Goal: Transaction & Acquisition: Download file/media

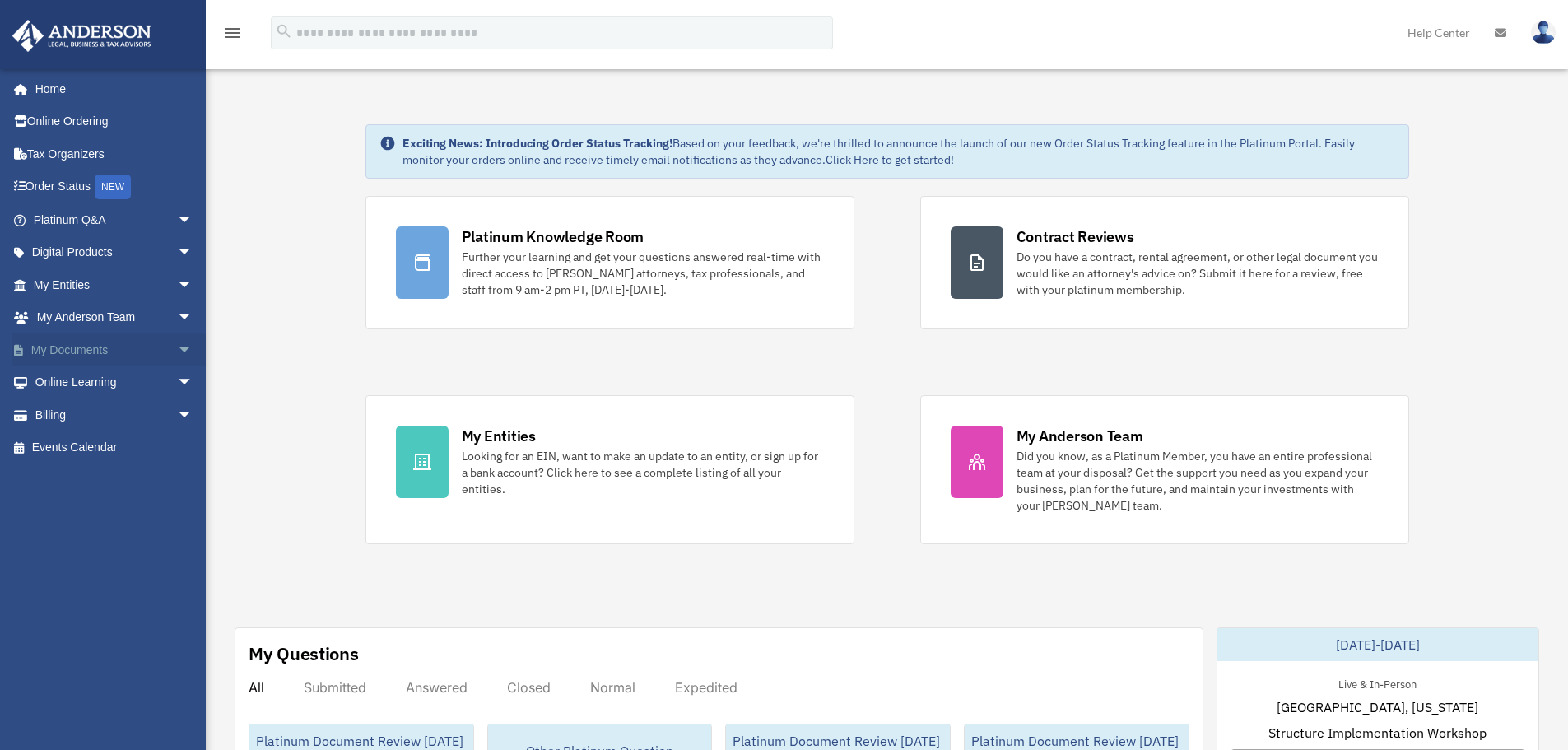
click at [66, 337] on link "My Documents arrow_drop_down" at bounding box center [115, 350] width 207 height 33
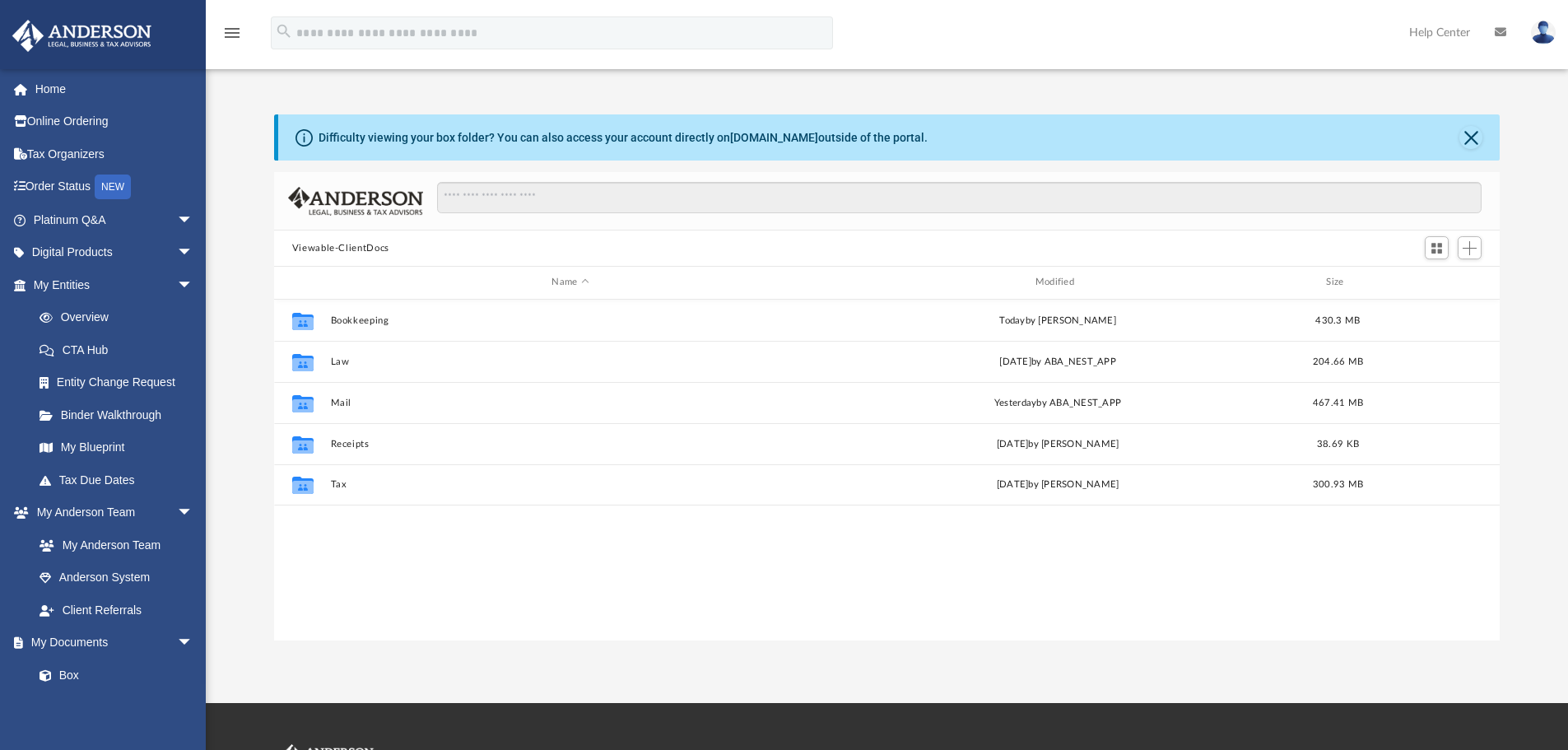
scroll to position [362, 1213]
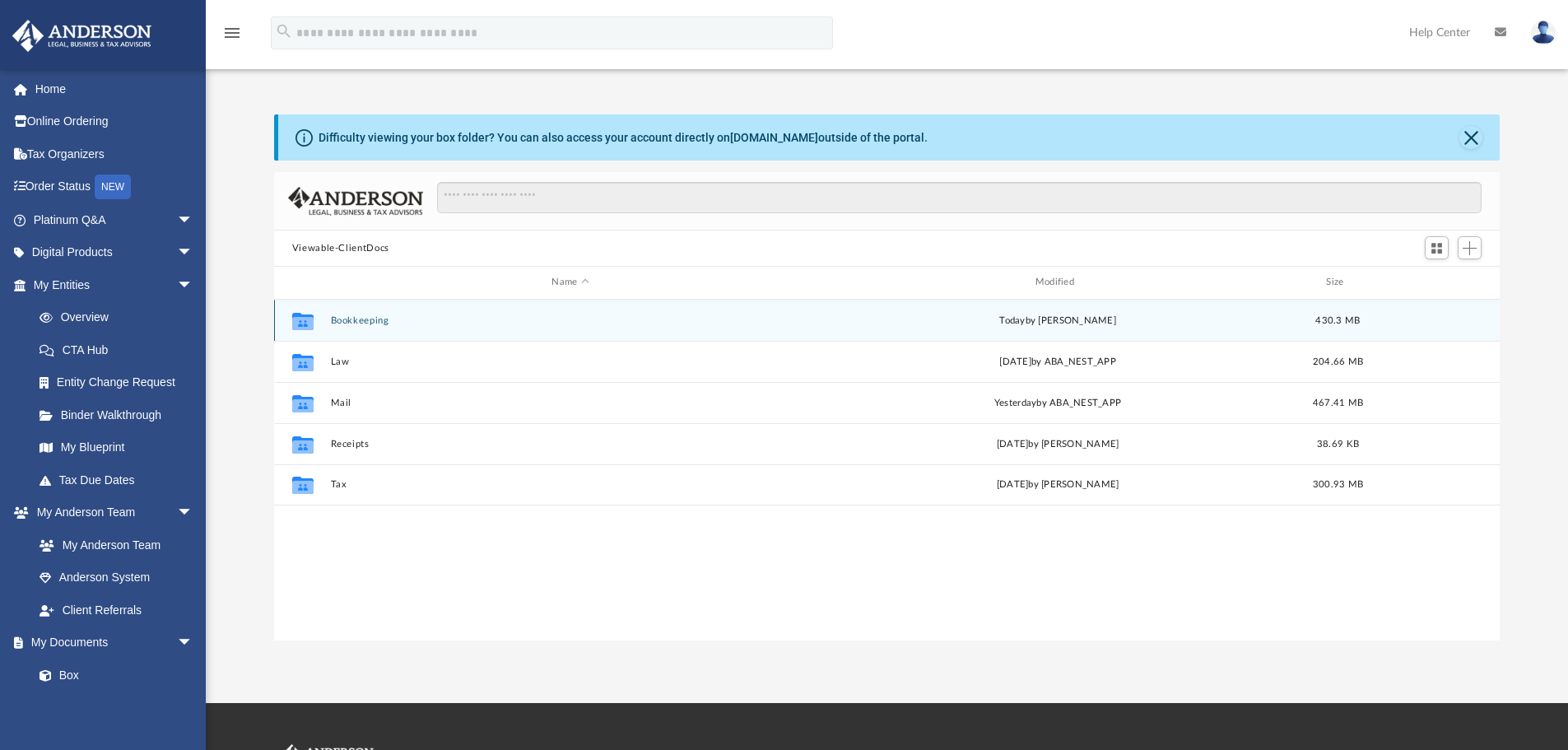
click at [348, 318] on button "Bookkeeping" at bounding box center [570, 320] width 480 height 11
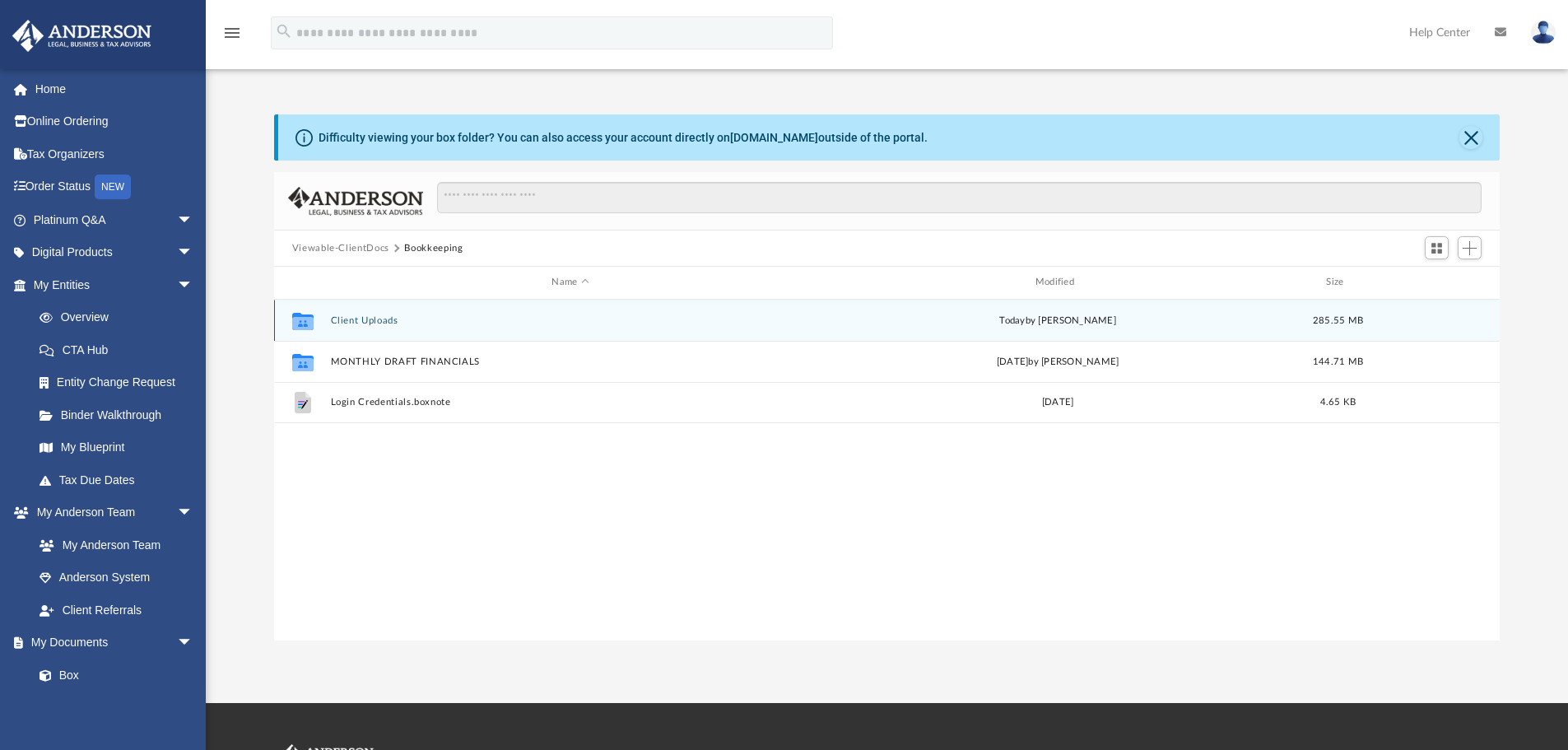
click at [348, 318] on button "Client Uploads" at bounding box center [570, 320] width 480 height 11
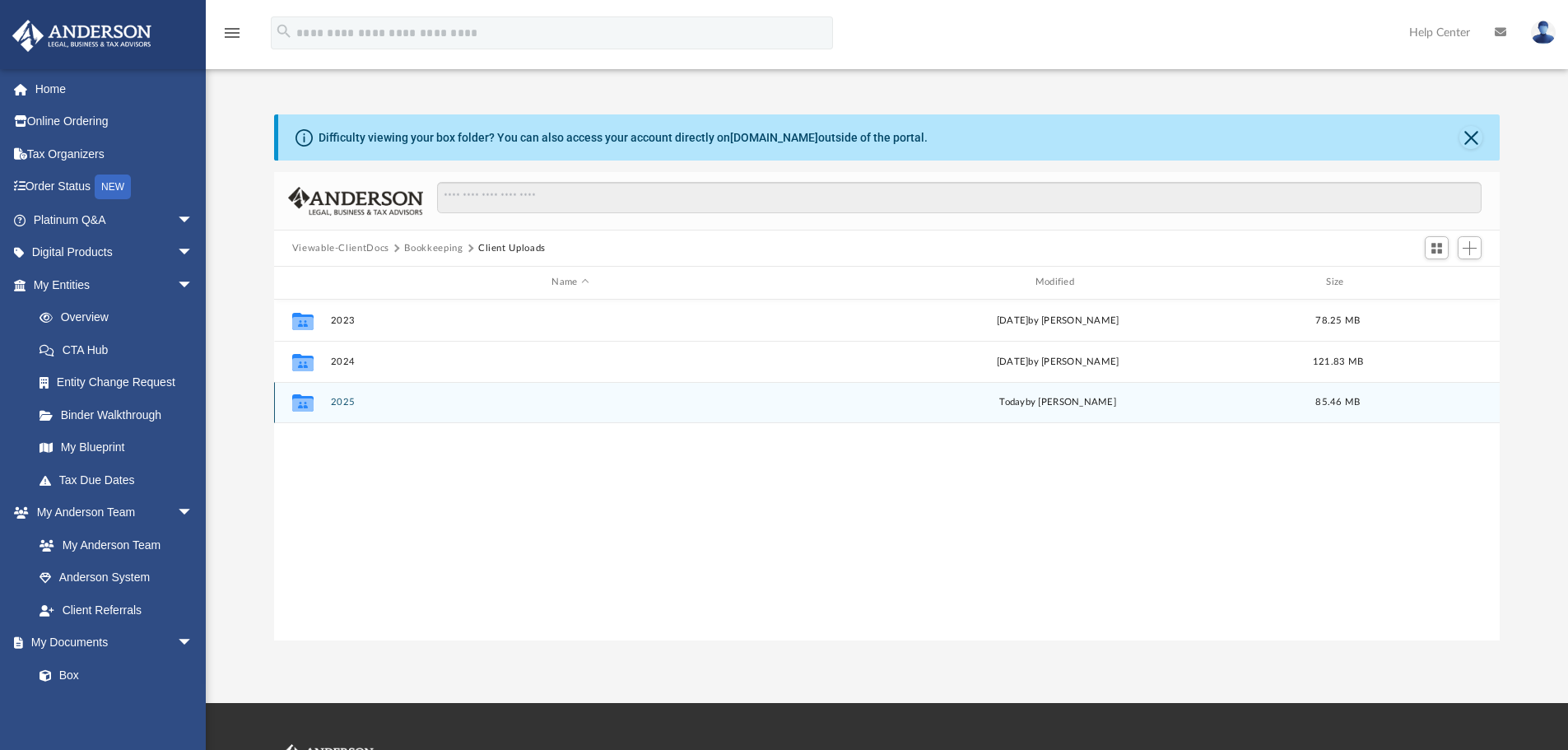
click at [342, 401] on button "2025" at bounding box center [570, 402] width 480 height 11
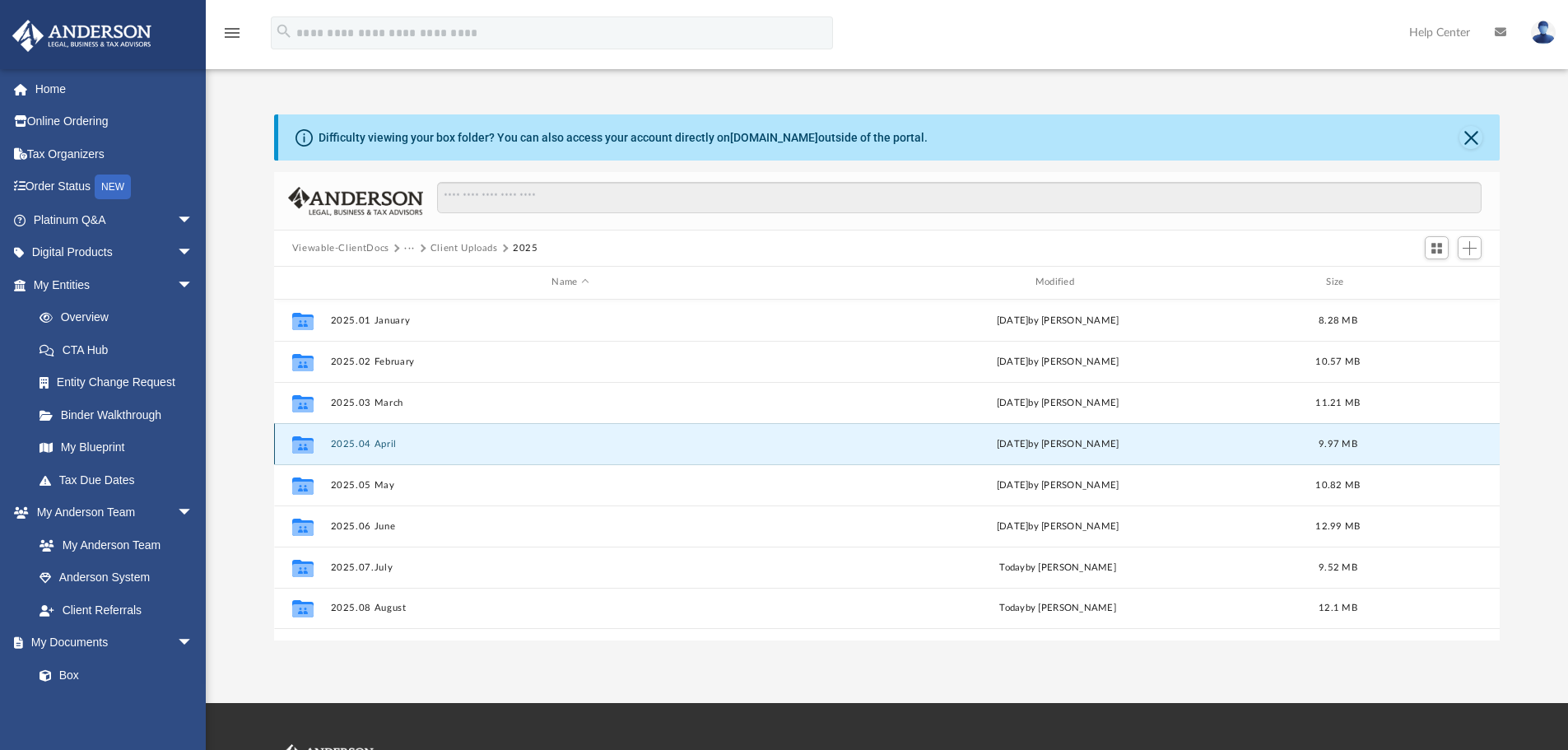
click at [380, 443] on button "2025.04 April" at bounding box center [570, 444] width 480 height 11
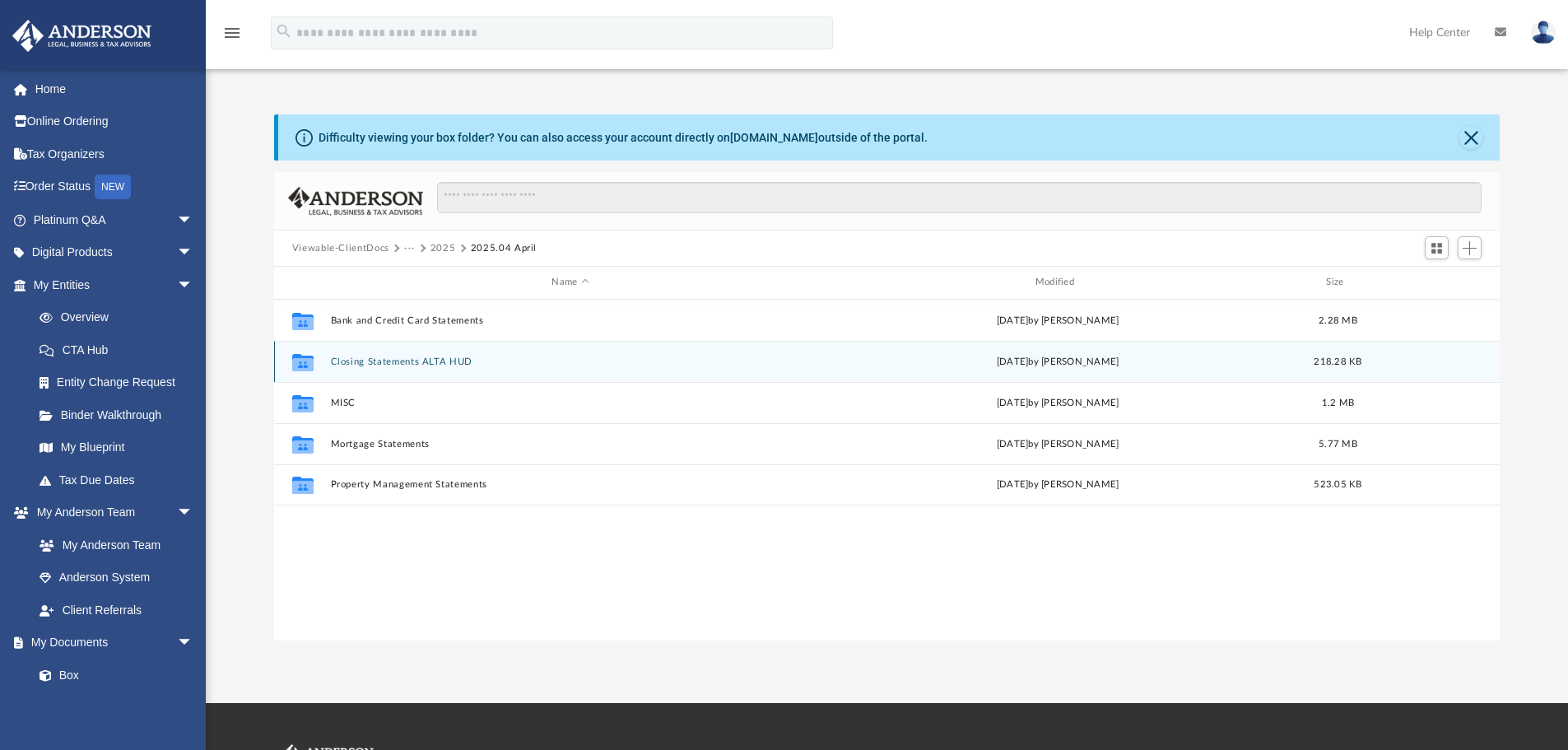
click at [442, 359] on button "Closing Statements ALTA HUD" at bounding box center [570, 361] width 480 height 11
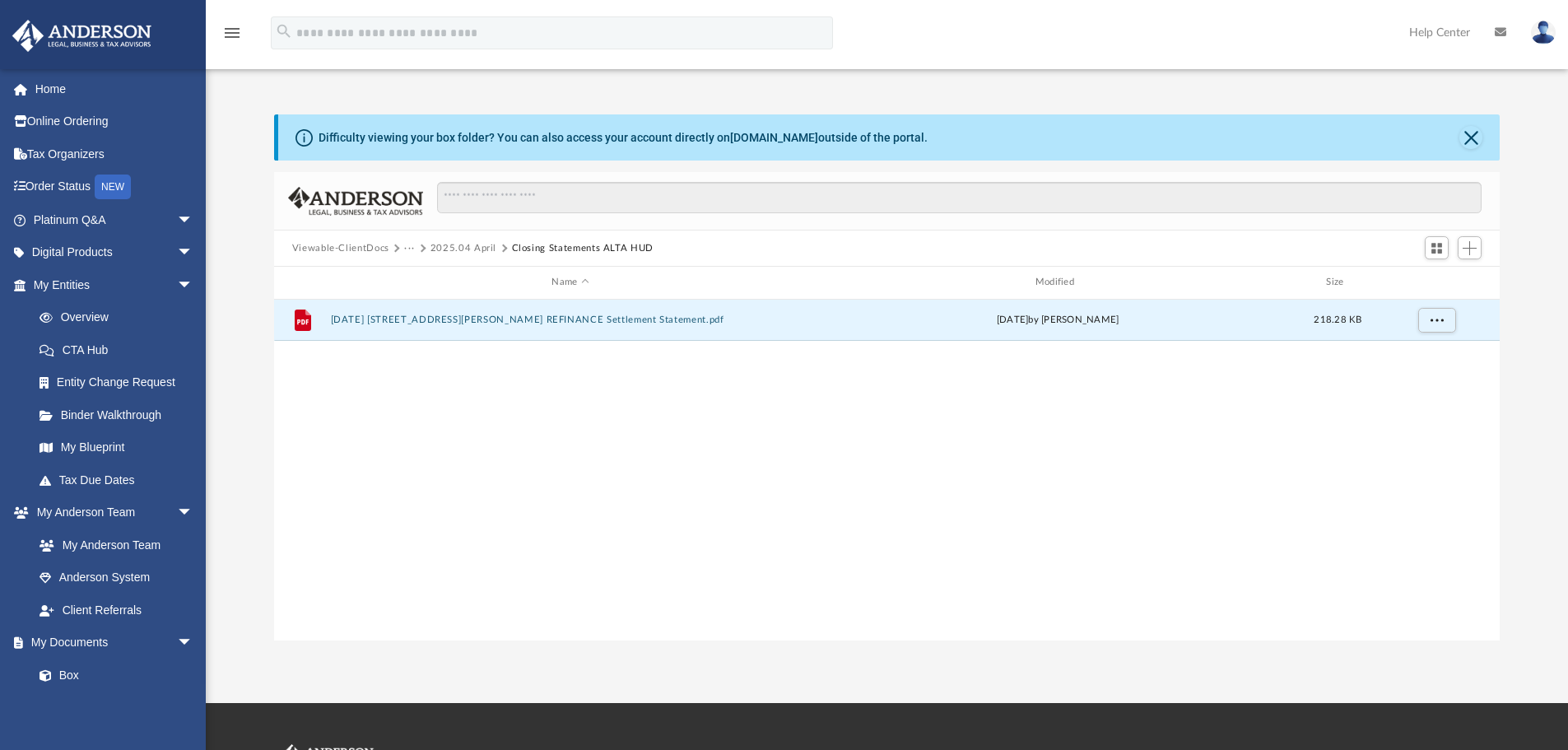
drag, startPoint x: 665, startPoint y: 320, endPoint x: 510, endPoint y: 423, distance: 186.1
click at [507, 423] on div "File 2025.04.17 12706 Lanier Road REFINANCE Settlement Statement.pdf Mon May 19…" at bounding box center [888, 470] width 1227 height 341
drag, startPoint x: 656, startPoint y: 322, endPoint x: 388, endPoint y: 330, distance: 268.1
click at [388, 330] on div "File 2025.04.17 12706 Lanier Road REFINANCE Settlement Statement.pdf Mon May 19…" at bounding box center [888, 320] width 1227 height 42
click at [411, 320] on button "2025.04.17 12706 Lanier Road REFINANCE Settlement Statement.pdf" at bounding box center [570, 320] width 480 height 11
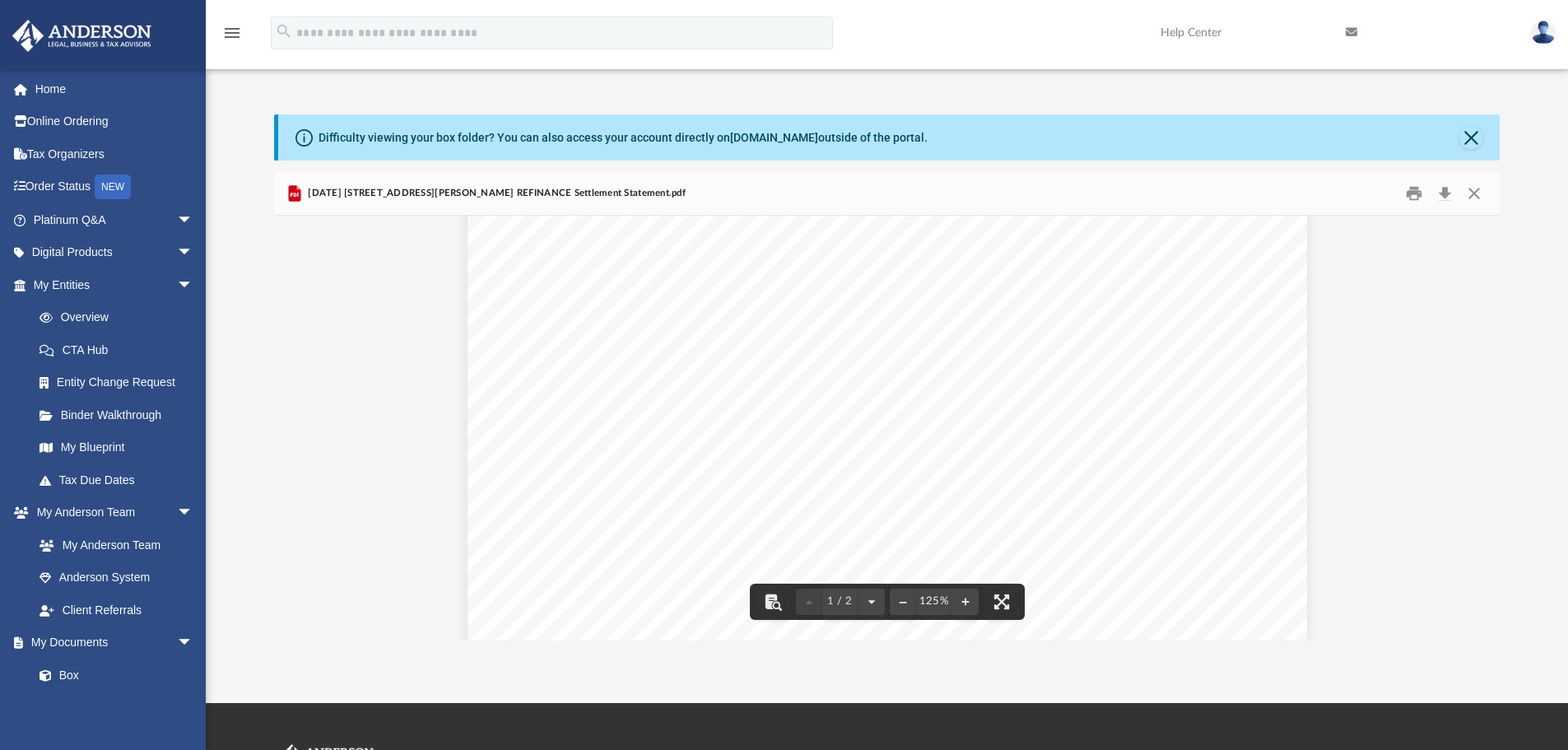
scroll to position [0, 0]
drag, startPoint x: 627, startPoint y: 194, endPoint x: 309, endPoint y: 196, distance: 318.0
click at [309, 196] on div "2025.04.17 12706 Lanier Road REFINANCE Settlement Statement.pdf" at bounding box center [888, 193] width 1227 height 43
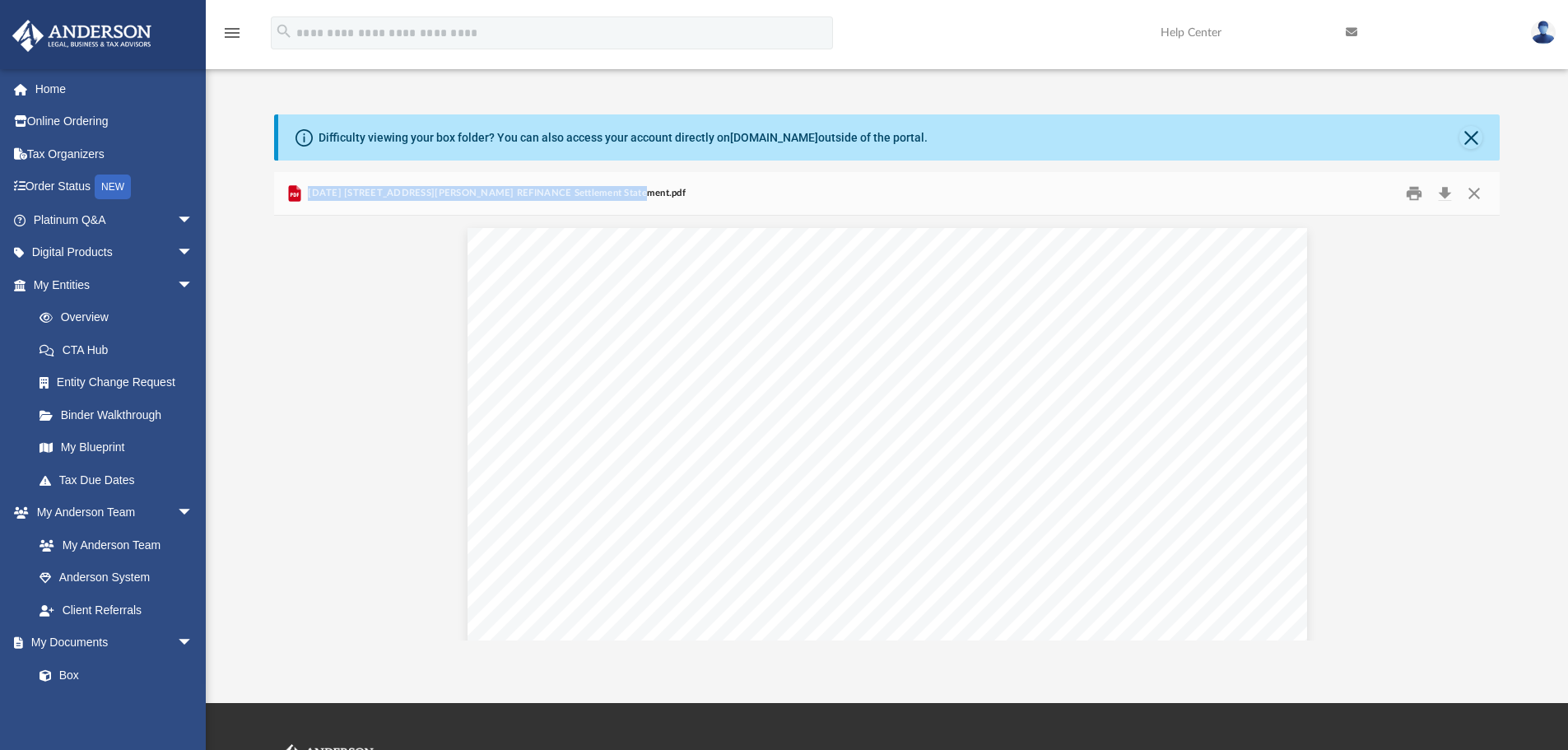
copy span "2025.04.17 12706 Lanier Road REFINANCE Settlement Statement.pdf"
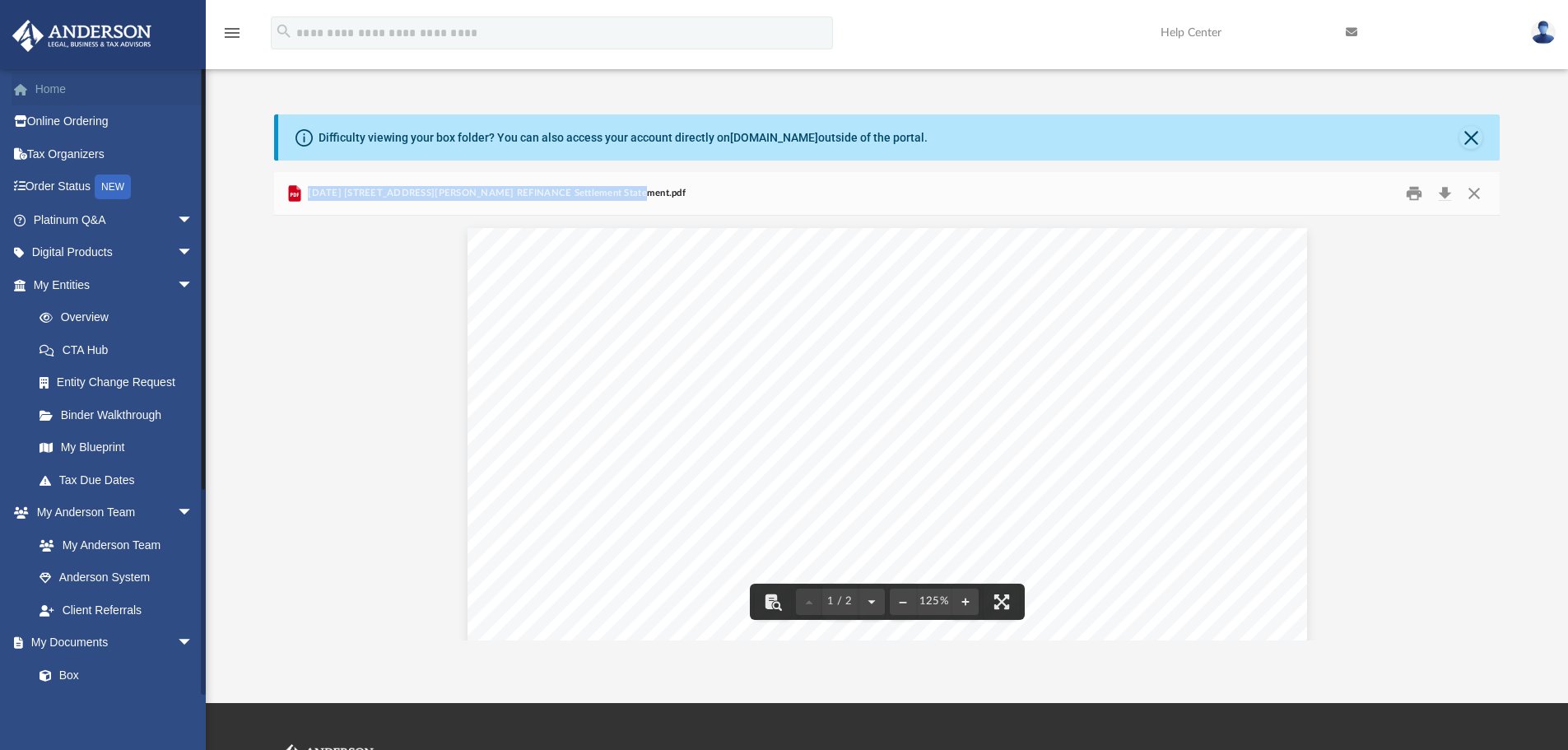
click at [51, 87] on link "Home" at bounding box center [115, 89] width 207 height 33
